Goal: Find specific page/section: Find specific page/section

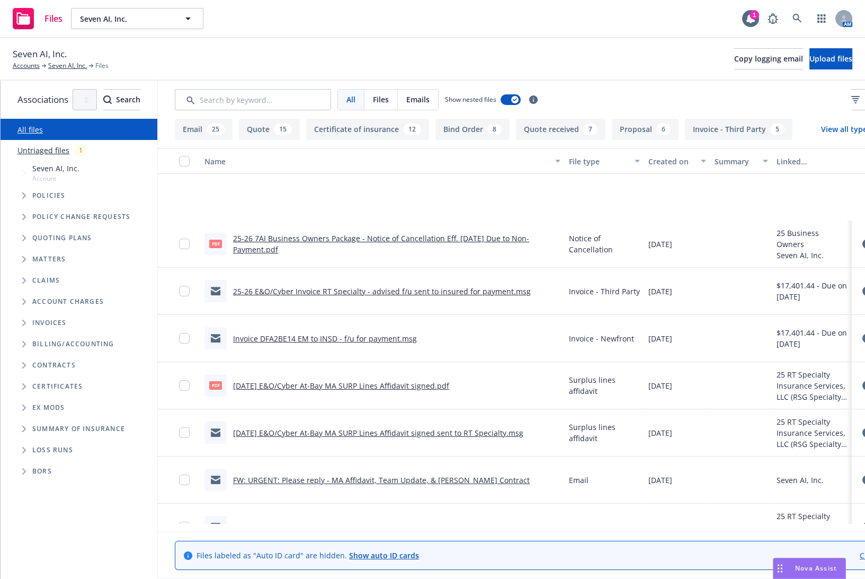
scroll to position [97, 0]
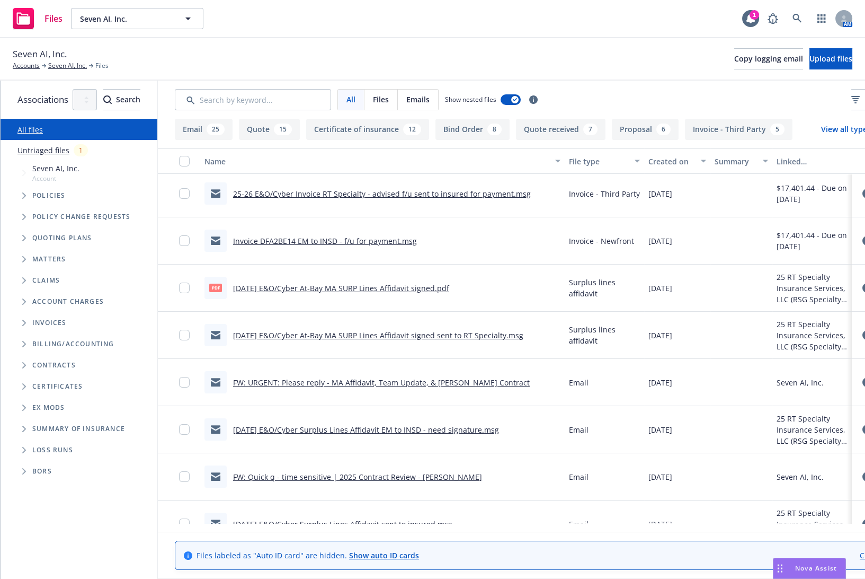
click at [526, 379] on link "FW: URGENT: Please reply - MA Affidavit, Team Update, & [PERSON_NAME] Contract" at bounding box center [381, 382] width 297 height 10
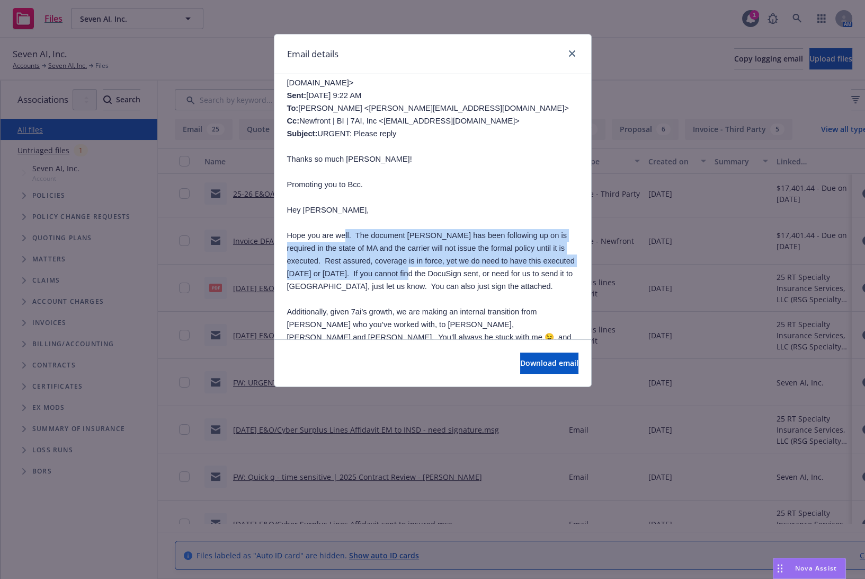
drag, startPoint x: 341, startPoint y: 225, endPoint x: 344, endPoint y: 258, distance: 33.1
click at [344, 258] on span "Hope you are well. The document [PERSON_NAME] has been following up on is requi…" at bounding box center [431, 260] width 288 height 59
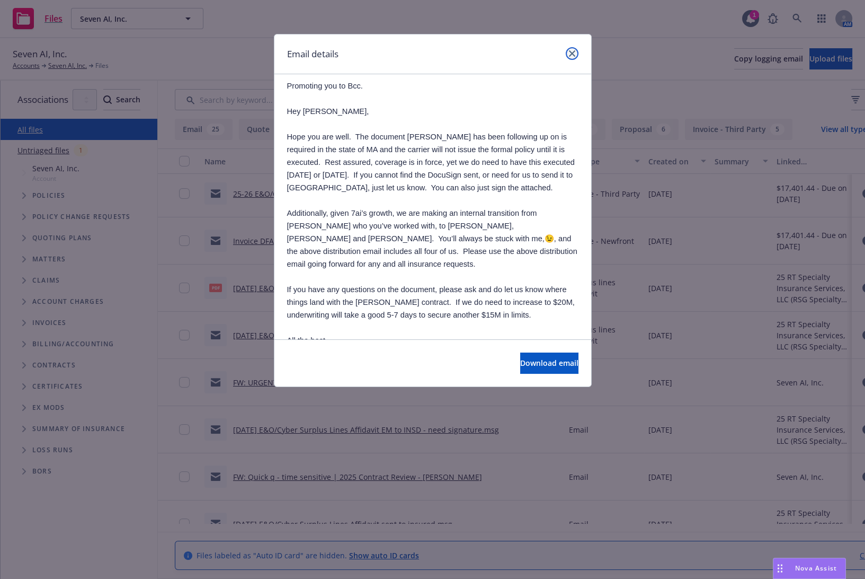
click at [570, 49] on link "close" at bounding box center [572, 53] width 13 height 13
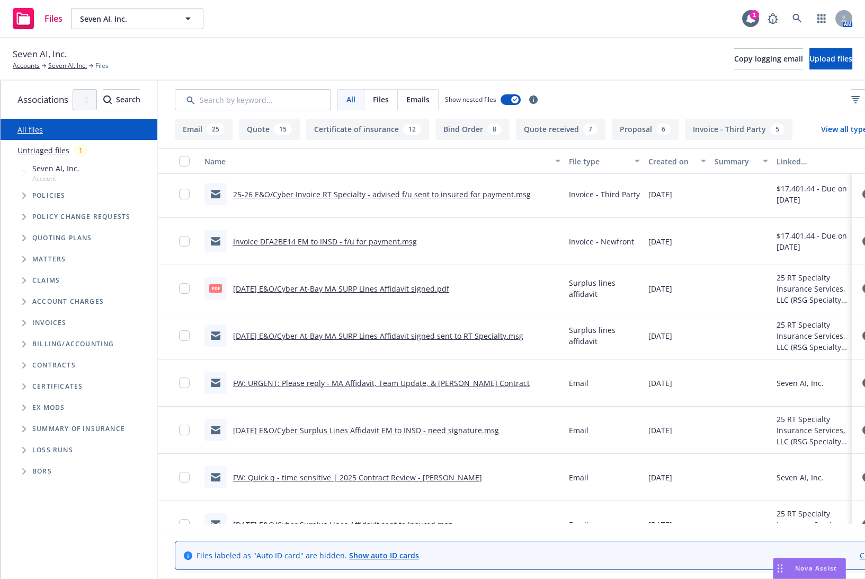
scroll to position [0, 0]
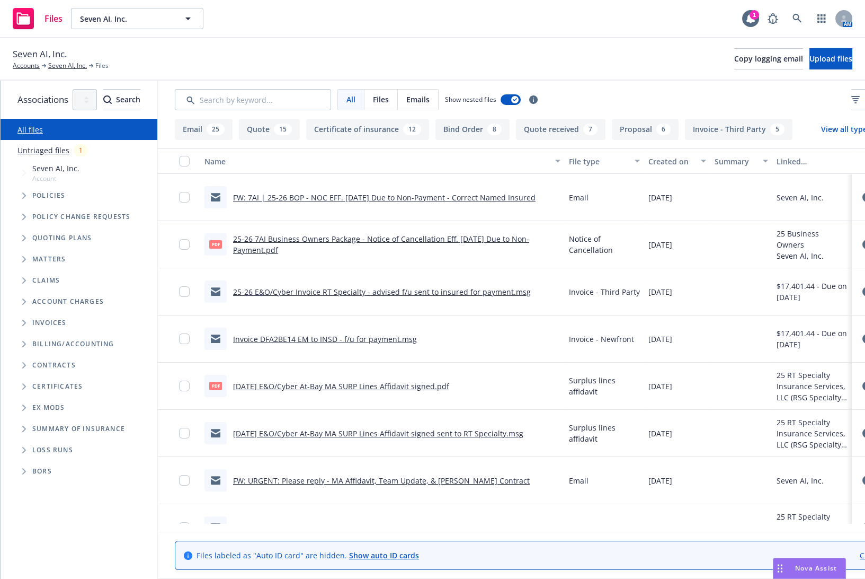
click at [26, 193] on span "Tree Example" at bounding box center [23, 195] width 17 height 17
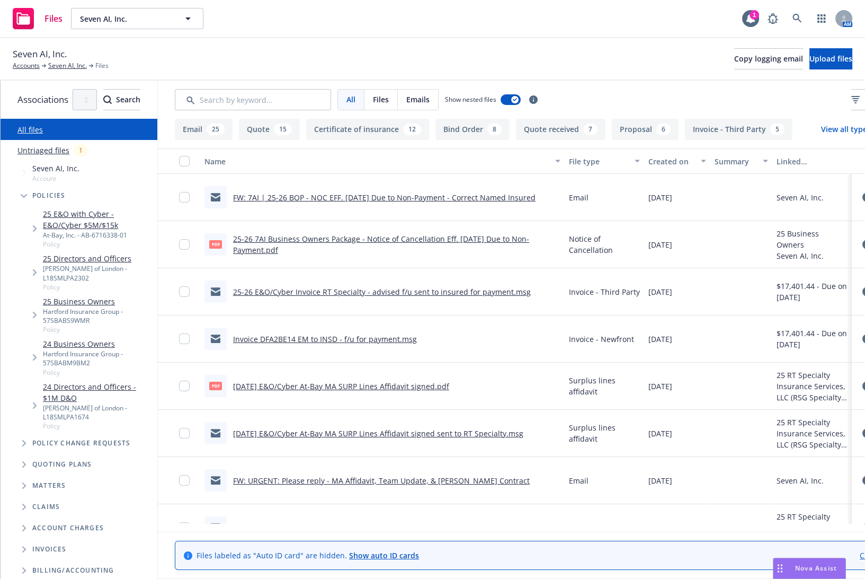
click at [76, 209] on link "25 E&O with Cyber - E&O/Cyber $5M/$15k" at bounding box center [98, 219] width 110 height 22
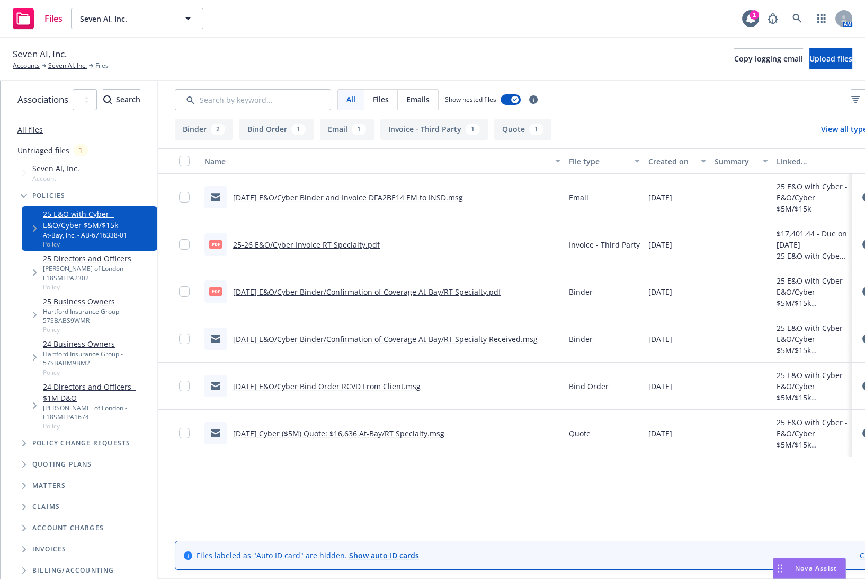
click at [384, 195] on link "[DATE] E&O/Cyber Binder and Invoice DFA2BE14 EM to INSD.msg" at bounding box center [348, 197] width 230 height 10
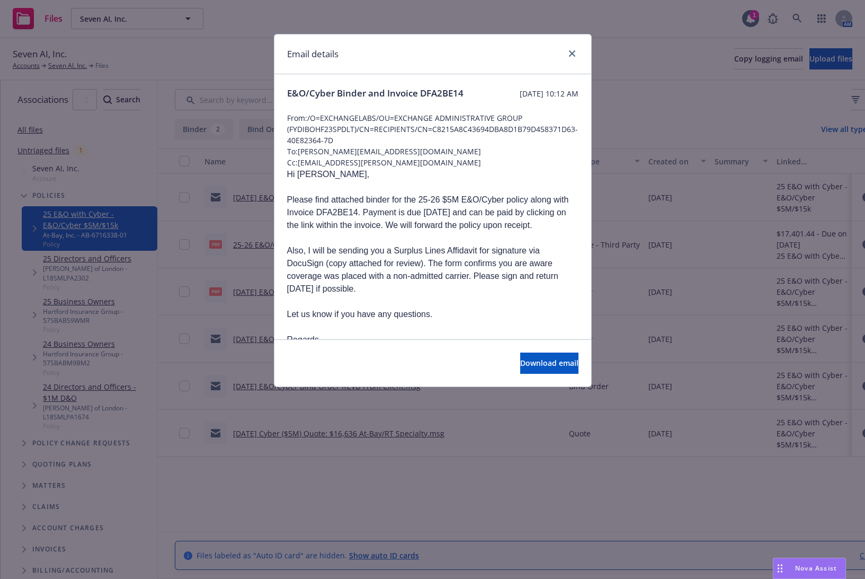
scroll to position [97, 0]
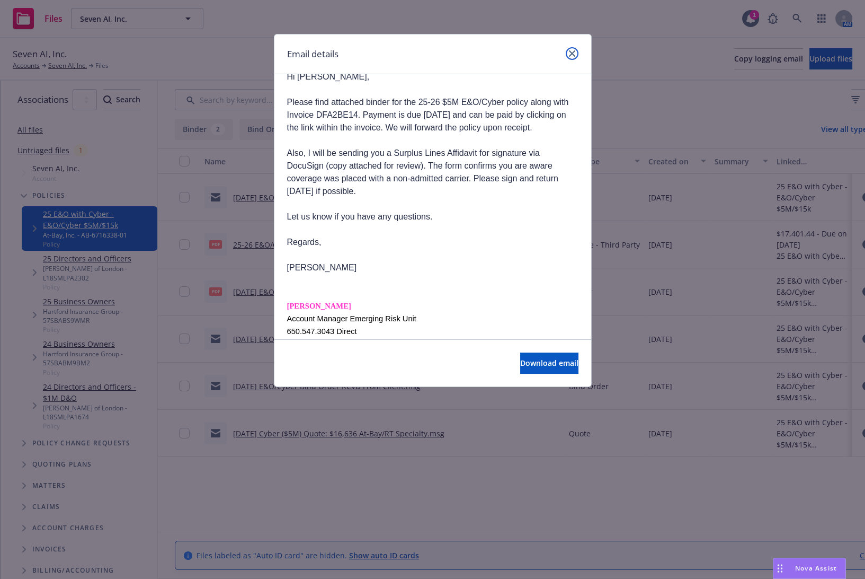
click at [567, 52] on link "close" at bounding box center [572, 53] width 13 height 13
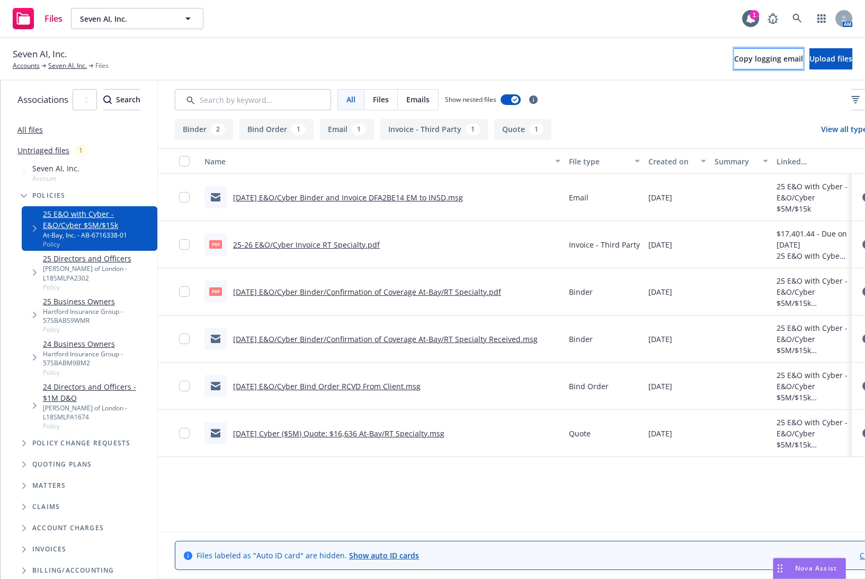
click at [734, 56] on span "Copy logging email" at bounding box center [768, 59] width 69 height 10
click at [391, 168] on button "Name" at bounding box center [382, 160] width 365 height 25
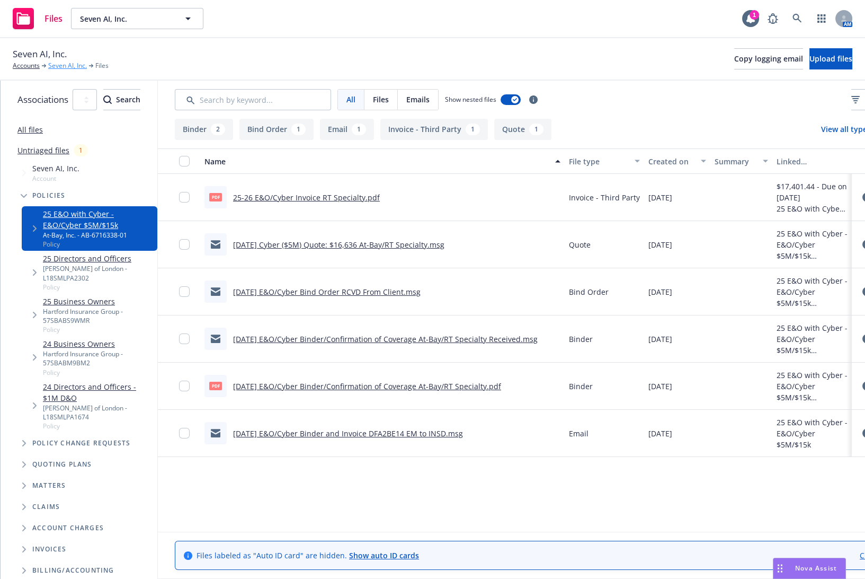
click at [72, 64] on link "Seven AI, Inc." at bounding box center [67, 66] width 39 height 10
